Goal: Check status: Check status

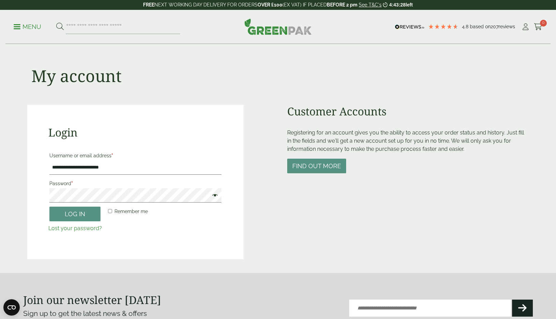
type input "**********"
click at [75, 214] on button "Log in" at bounding box center [74, 214] width 51 height 15
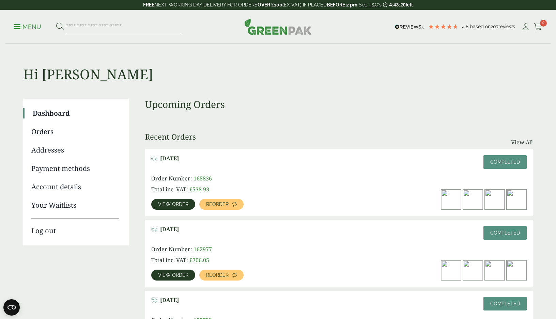
click at [183, 204] on span "View order" at bounding box center [173, 204] width 30 height 5
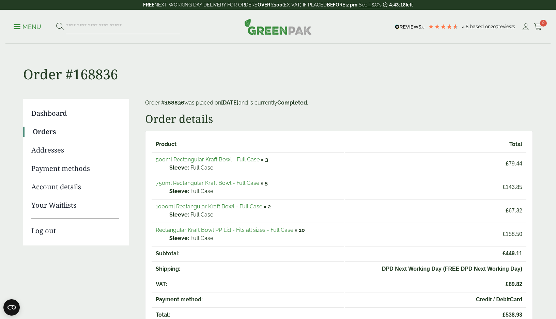
click at [214, 183] on link "750ml Rectangular Kraft Bowl - Full Case" at bounding box center [208, 183] width 104 height 6
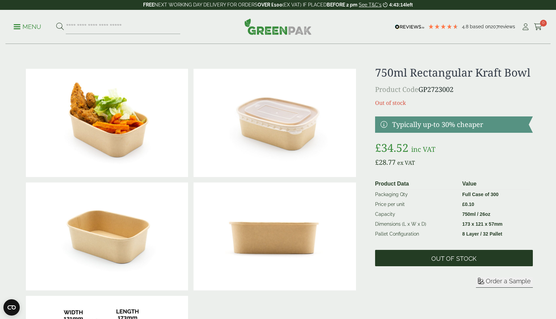
click at [430, 264] on span "Out of stock" at bounding box center [454, 258] width 158 height 16
click at [429, 260] on span "Out of stock" at bounding box center [454, 258] width 158 height 16
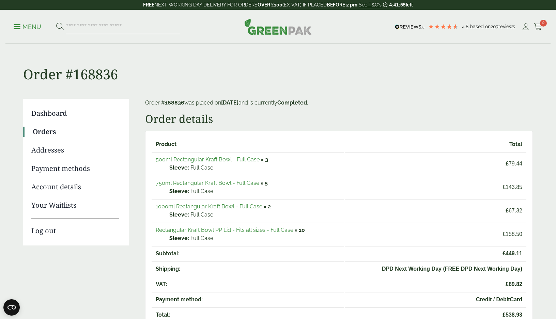
click at [250, 187] on td "750ml Rectangular Kraft Bowl - Full Case × 5 Sleeve: Full Case" at bounding box center [248, 187] width 193 height 23
click at [250, 184] on link "750ml Rectangular Kraft Bowl - Full Case" at bounding box center [208, 183] width 104 height 6
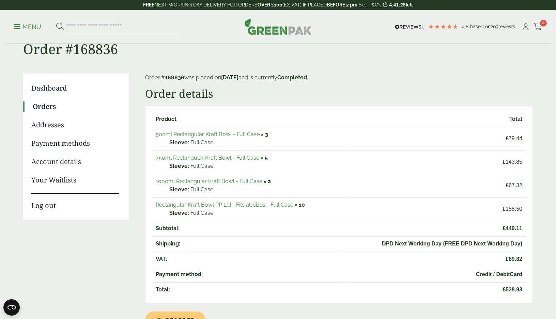
scroll to position [26, 0]
click at [211, 204] on link "Rectangular Kraft Bowl PP Lid - Fits all sizes - Full Case" at bounding box center [225, 204] width 138 height 6
